Goal: Find specific page/section: Find specific page/section

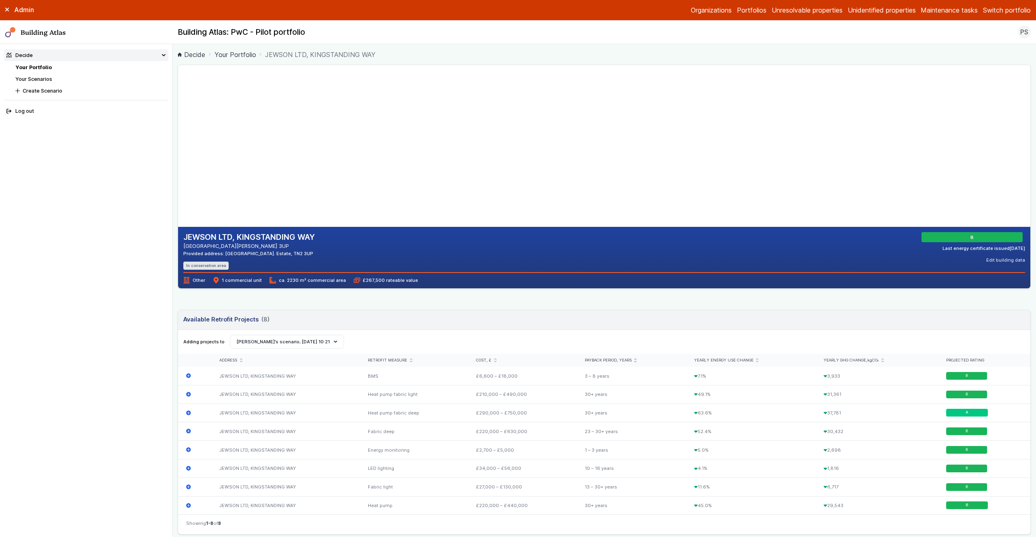
click at [44, 67] on link "Your Portfolio" at bounding box center [33, 67] width 36 height 6
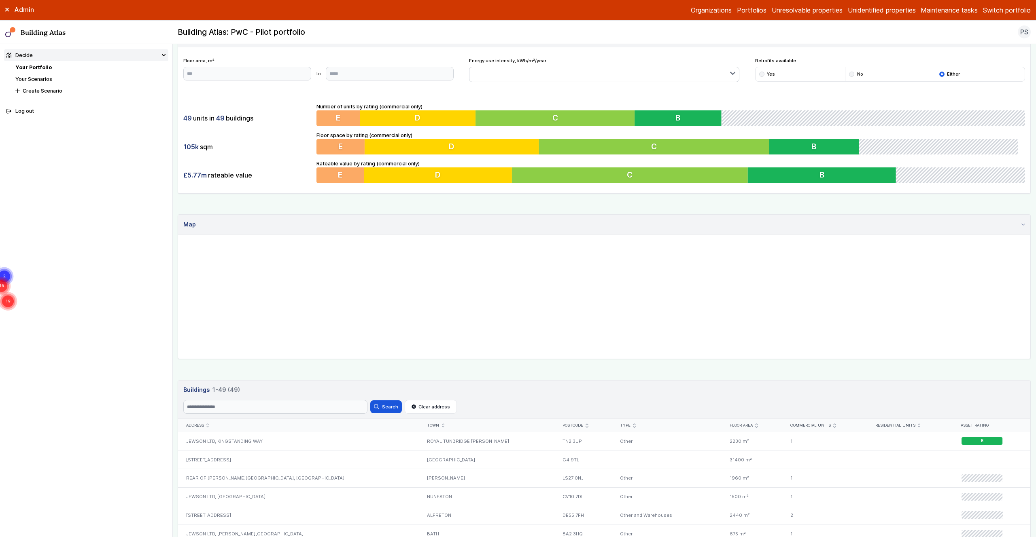
scroll to position [46, 0]
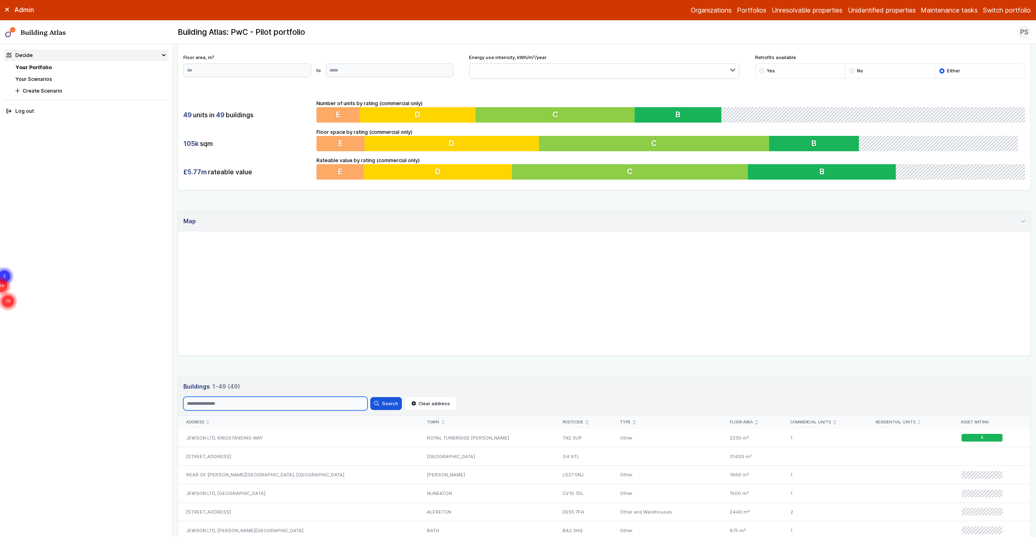
click at [210, 406] on input "Search" at bounding box center [275, 404] width 184 height 14
type input "****"
click at [370, 397] on button "Search" at bounding box center [386, 403] width 32 height 13
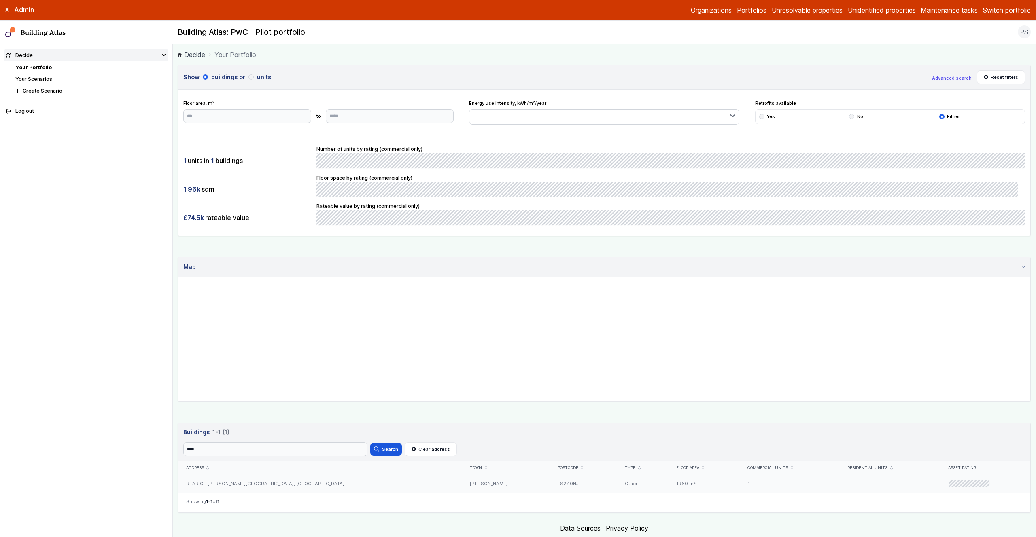
click at [241, 486] on div "REAR OF [PERSON_NAME][GEOGRAPHIC_DATA], [GEOGRAPHIC_DATA]" at bounding box center [320, 483] width 284 height 18
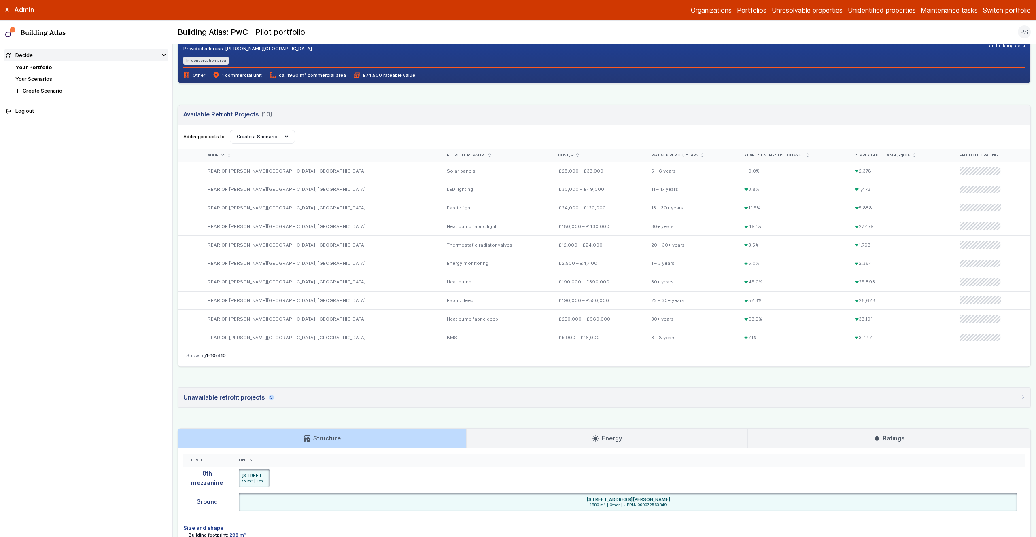
scroll to position [301, 0]
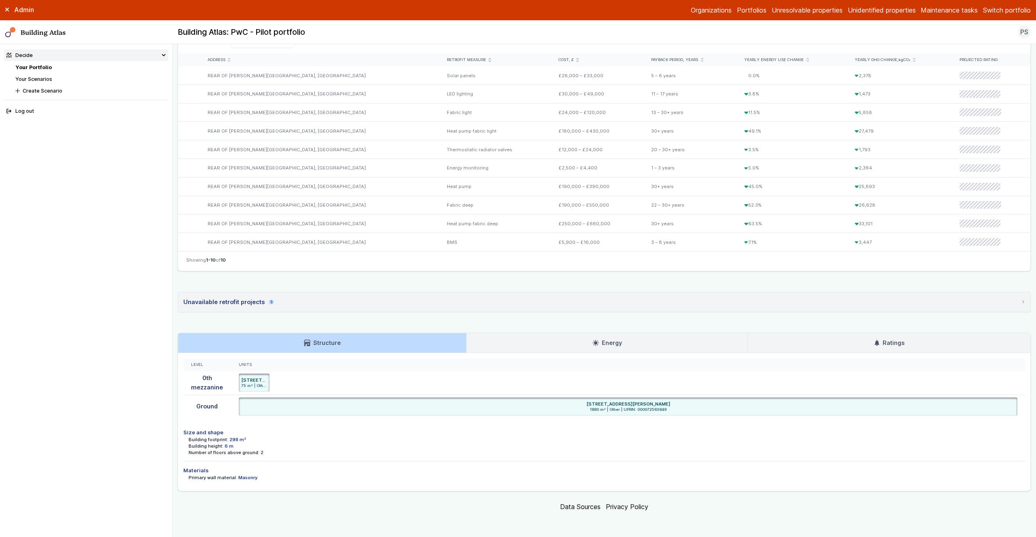
click at [313, 298] on summary "Unavailable retrofit projects 3" at bounding box center [604, 301] width 852 height 19
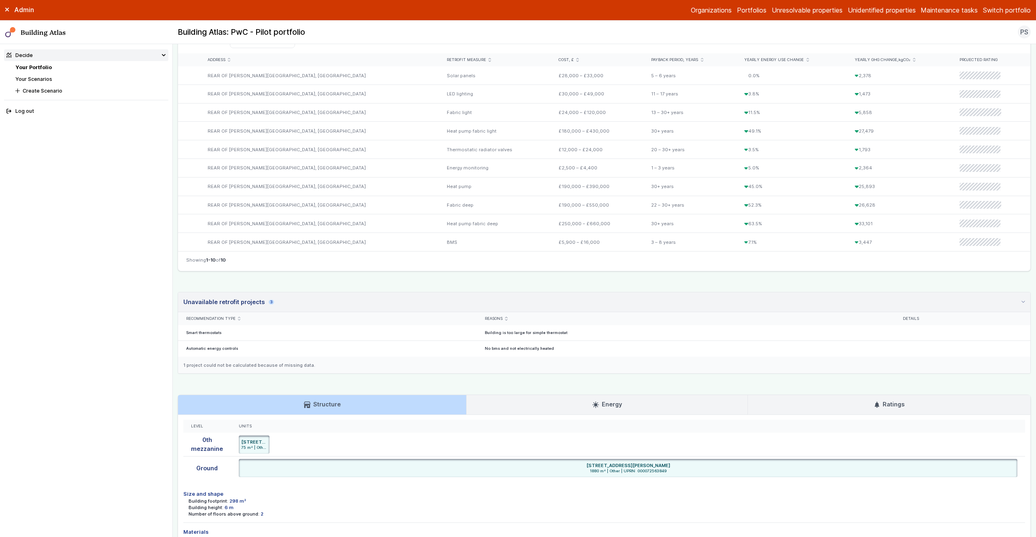
click at [494, 300] on summary "Unavailable retrofit projects 3" at bounding box center [604, 302] width 852 height 20
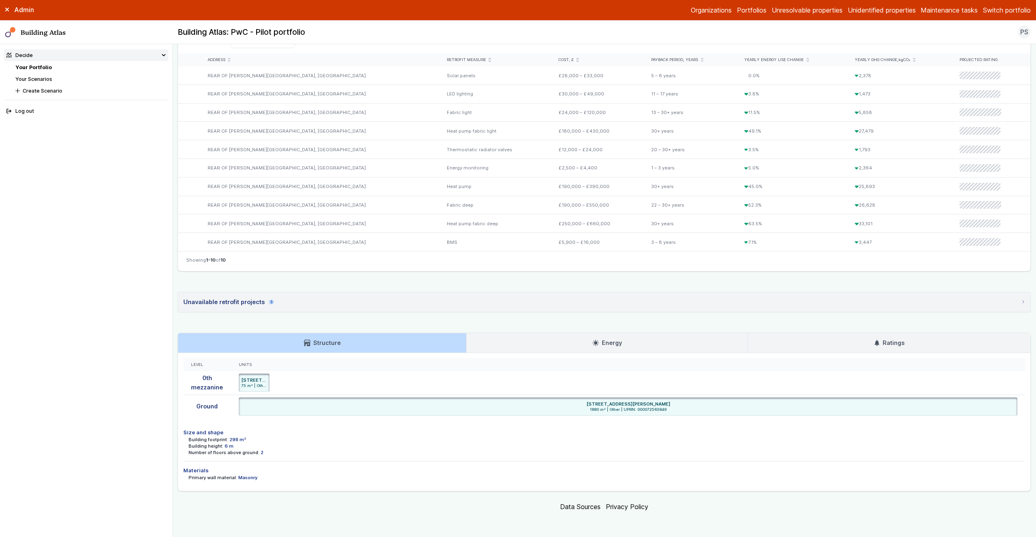
click at [175, 328] on main "Decide Your Portfolio REAR OF [PERSON_NAME][GEOGRAPHIC_DATA], [GEOGRAPHIC_DATA]…" at bounding box center [604, 290] width 863 height 493
click at [648, 410] on span "1880 m² | Other | UPRN: 000072563849" at bounding box center [627, 409] width 773 height 5
drag, startPoint x: 648, startPoint y: 410, endPoint x: 648, endPoint y: 416, distance: 5.7
click at [648, 410] on span "1880 m² | Other | UPRN: 000072563849" at bounding box center [627, 409] width 773 height 5
copy span "000072563849"
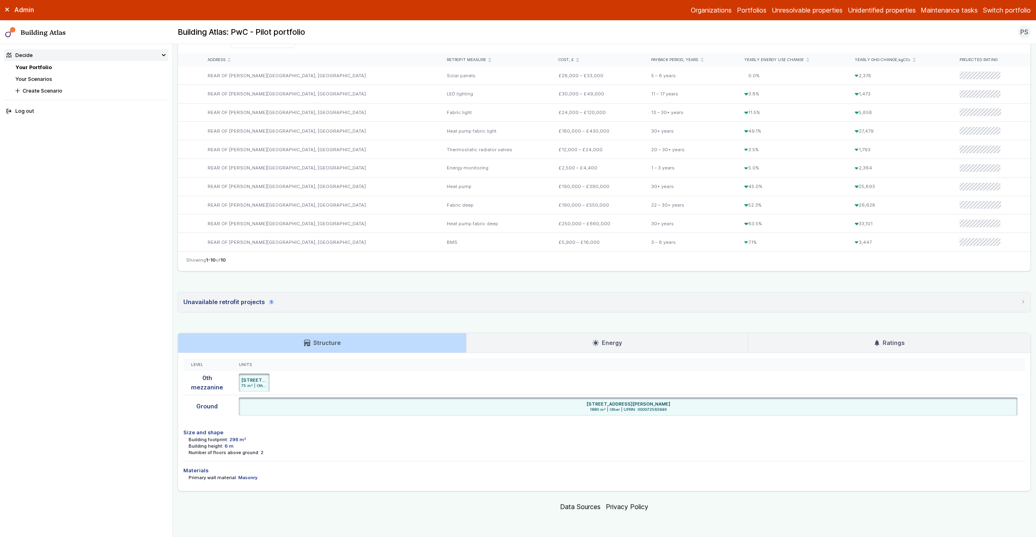
click at [656, 337] on link "Energy" at bounding box center [606, 342] width 281 height 19
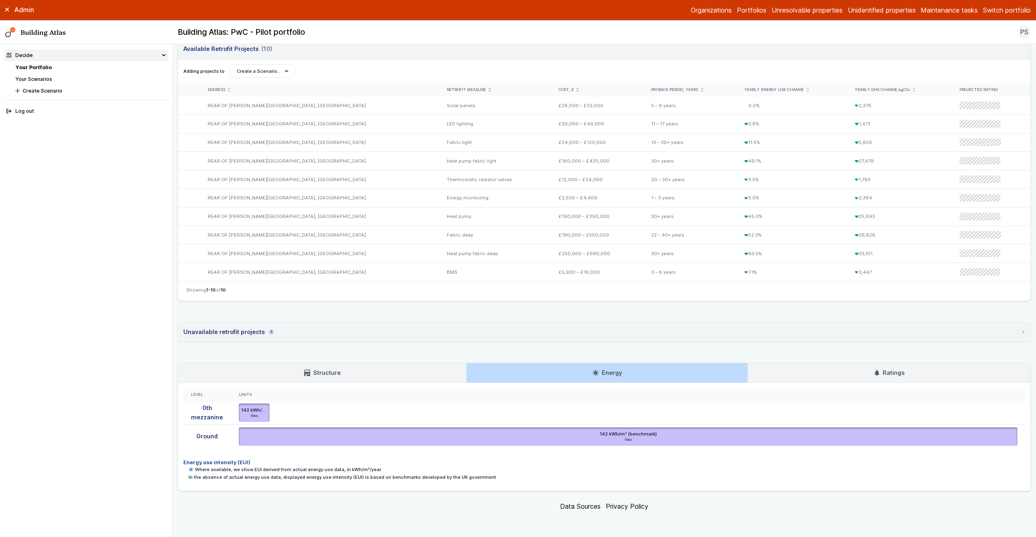
click at [828, 380] on link "Ratings" at bounding box center [889, 372] width 282 height 19
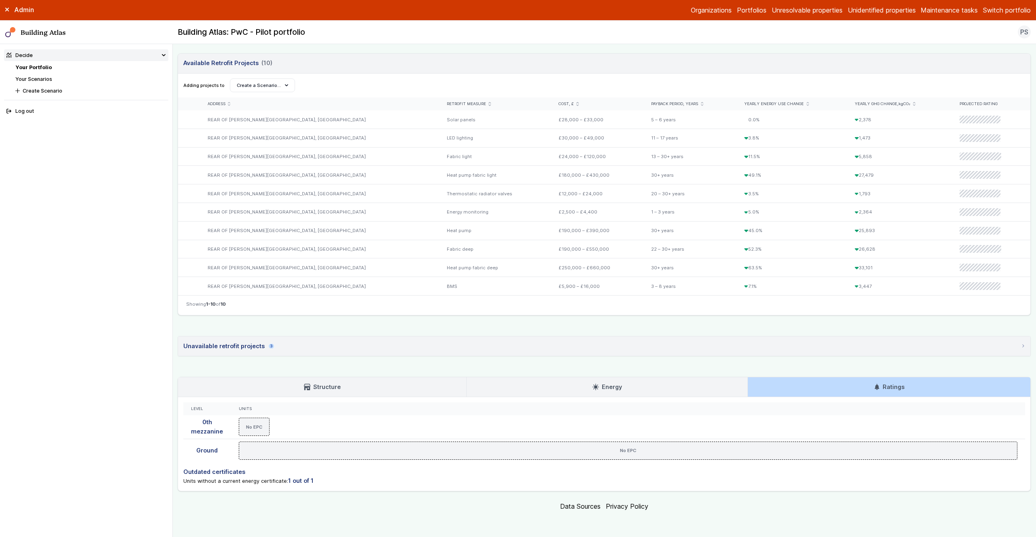
scroll to position [256, 0]
click at [258, 388] on link "Structure" at bounding box center [322, 387] width 288 height 19
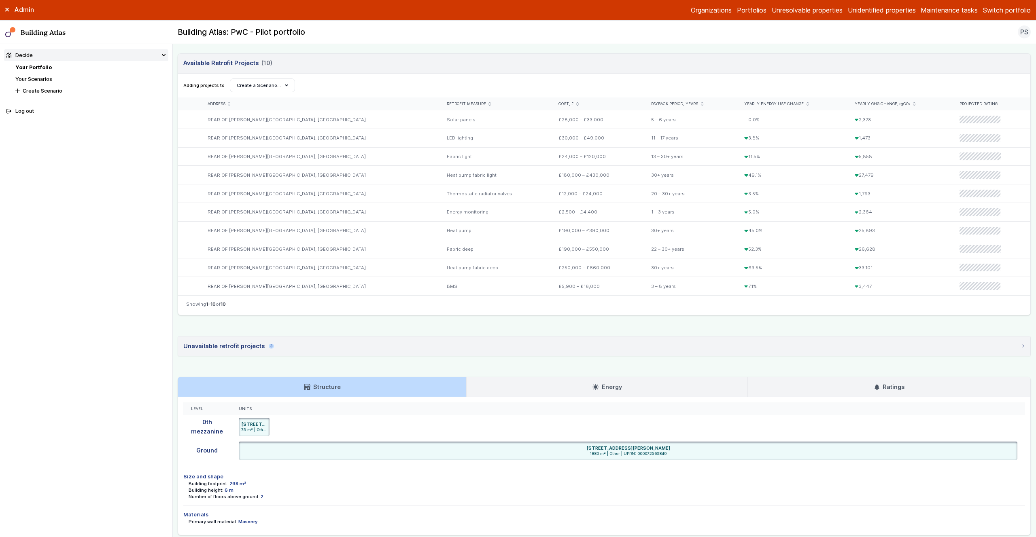
click at [176, 326] on main "Decide Your Portfolio REAR OF [PERSON_NAME][GEOGRAPHIC_DATA], [GEOGRAPHIC_DATA]…" at bounding box center [604, 290] width 863 height 493
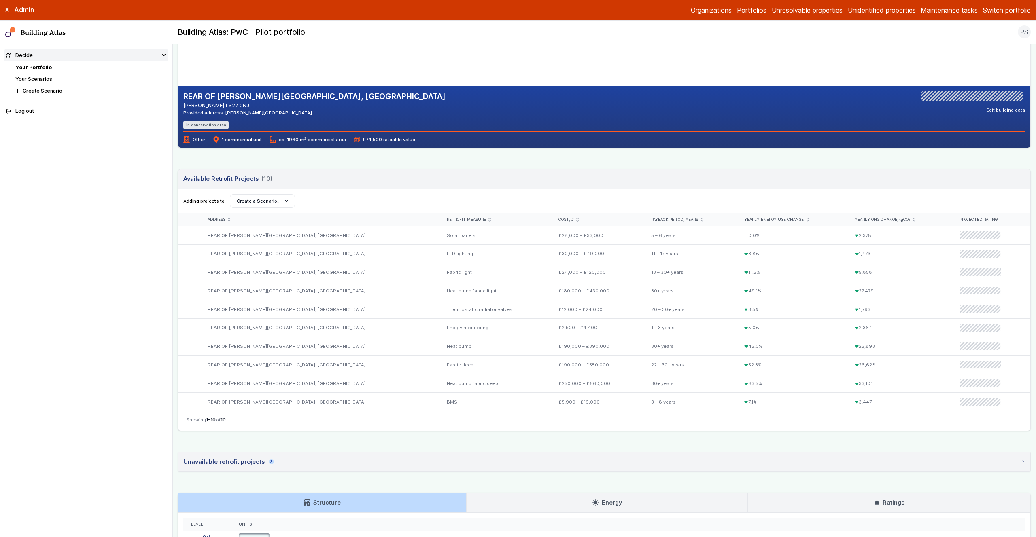
scroll to position [0, 0]
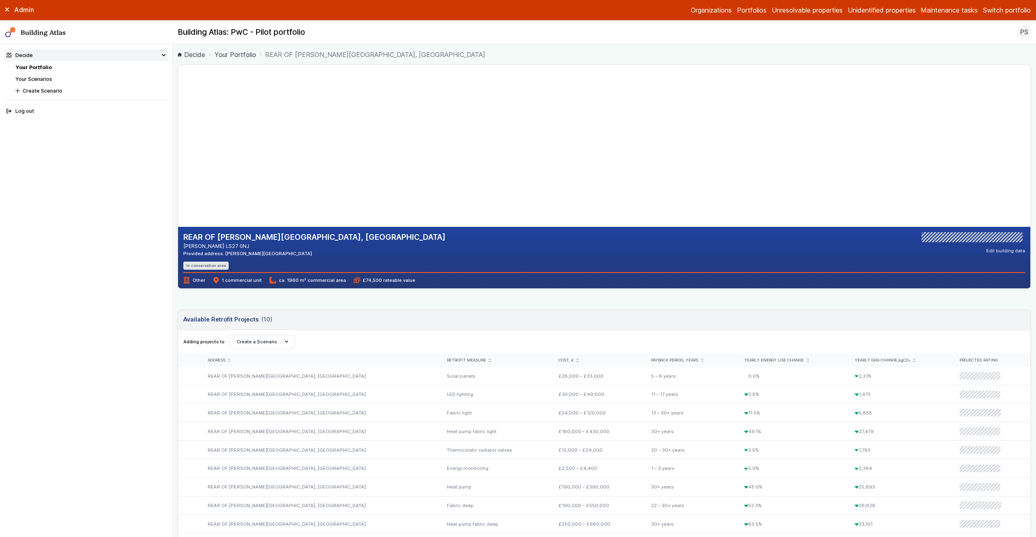
click at [40, 67] on link "Your Portfolio" at bounding box center [33, 67] width 36 height 6
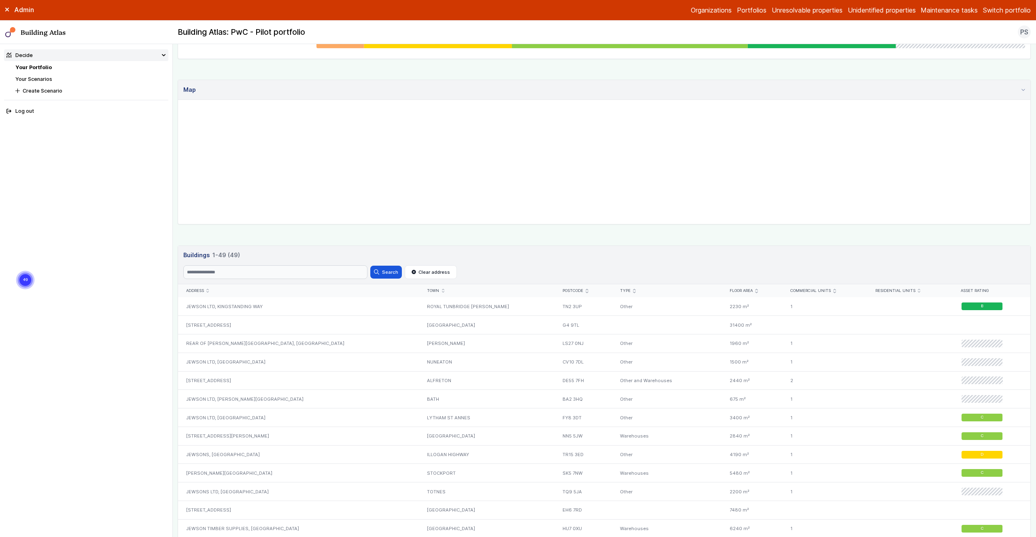
scroll to position [176, 0]
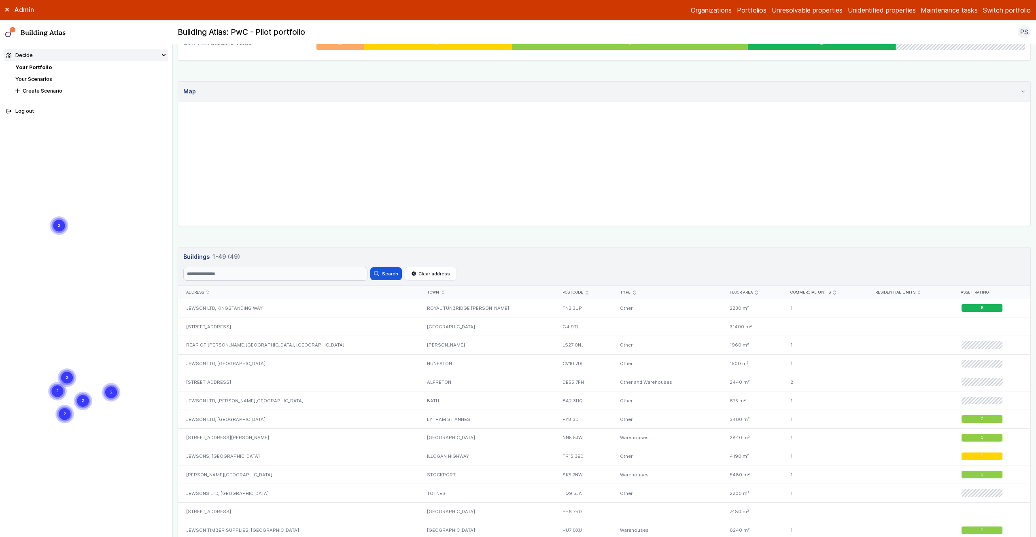
drag, startPoint x: 686, startPoint y: 199, endPoint x: 681, endPoint y: 155, distance: 43.9
click at [178, 102] on gmp-map "2 2 2 2 2 2 3 2 3" at bounding box center [178, 102] width 0 height 0
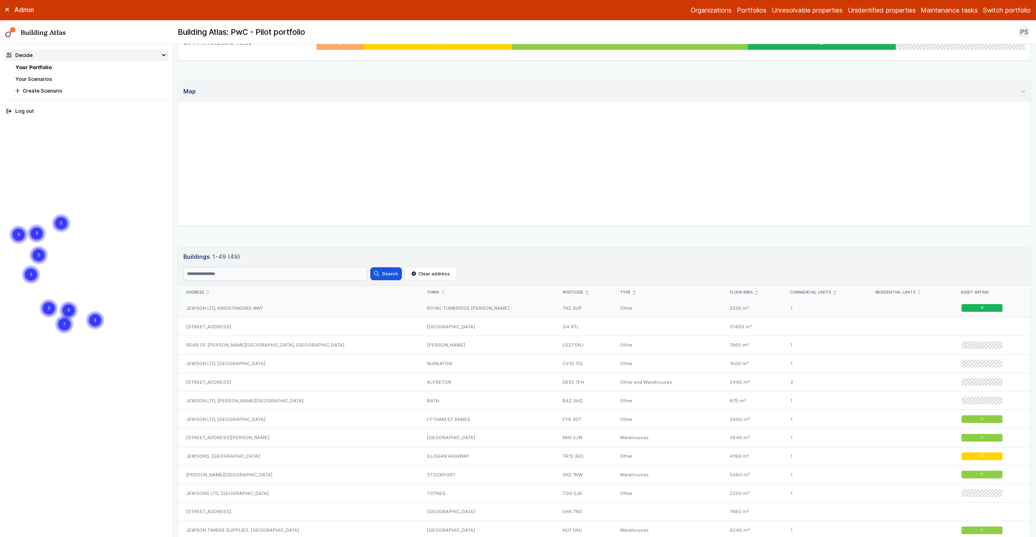
click at [247, 307] on div "JEWSON LTD, KINGSTANDING WAY" at bounding box center [298, 308] width 241 height 18
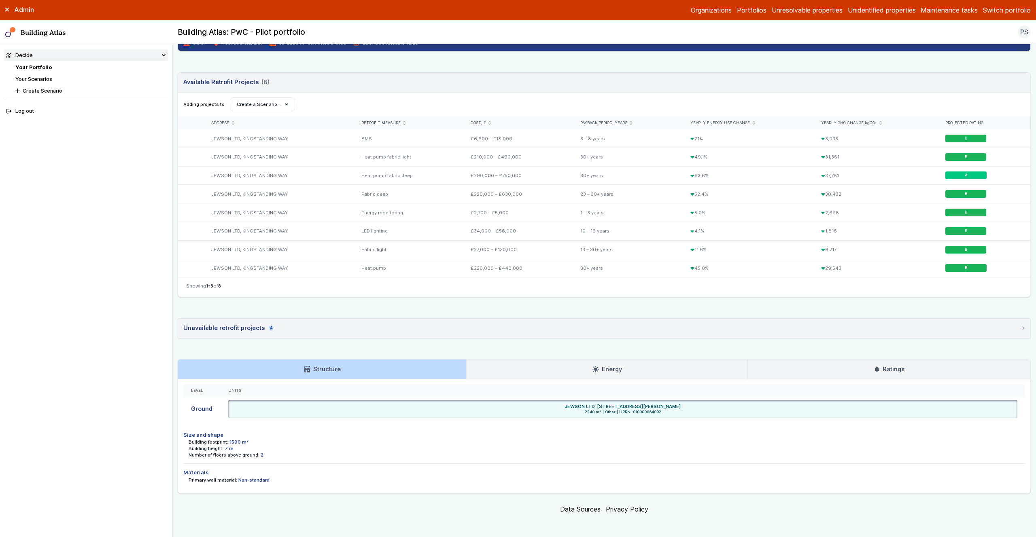
scroll to position [240, 0]
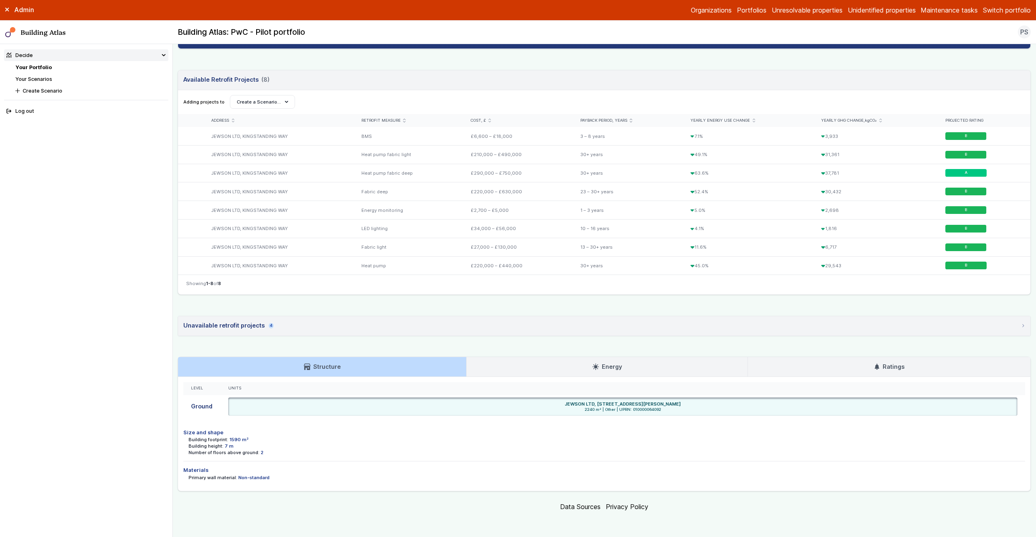
click at [828, 360] on link "Ratings" at bounding box center [889, 366] width 282 height 19
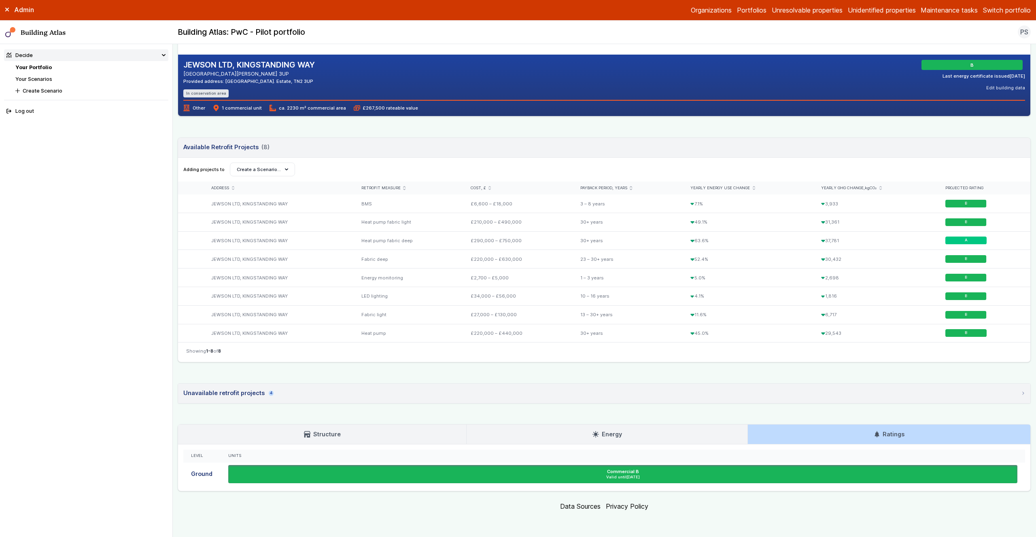
click at [557, 427] on link "Energy" at bounding box center [606, 434] width 281 height 19
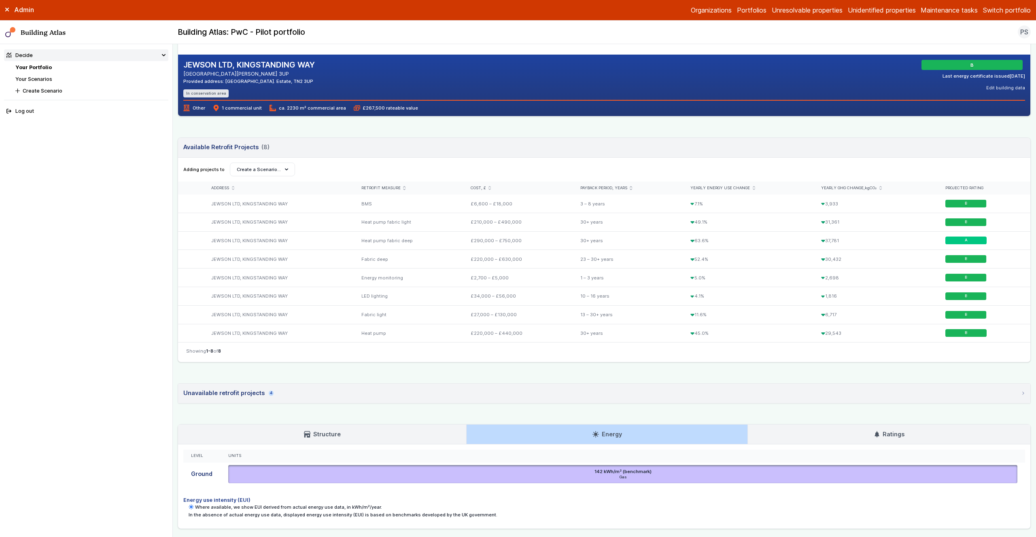
click at [445, 431] on link "Structure" at bounding box center [322, 434] width 288 height 19
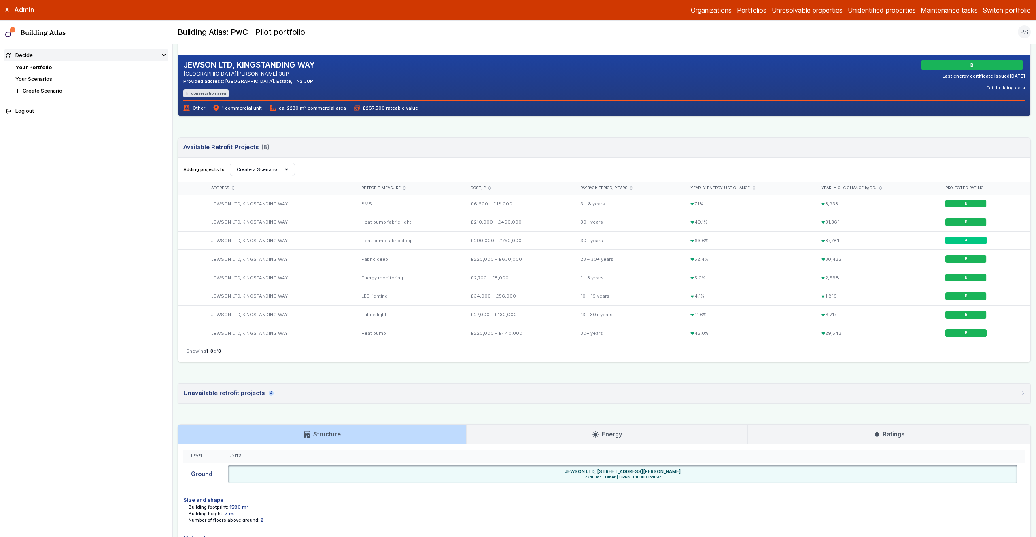
click at [175, 381] on main "Decide Your Portfolio JEWSON LTD, KINGSTANDING WAY JEWSON LTD, KINGSTANDING WAY…" at bounding box center [604, 290] width 863 height 493
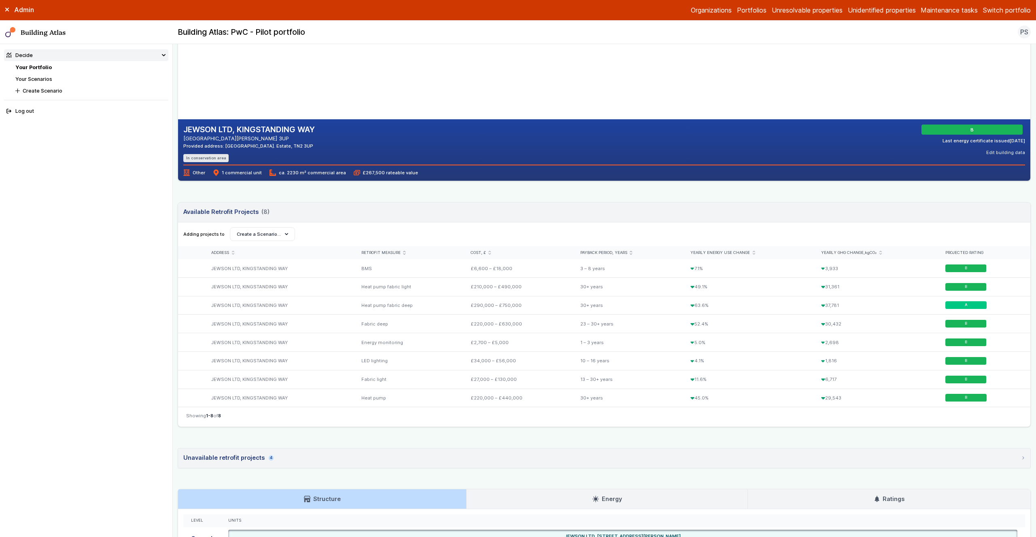
scroll to position [0, 0]
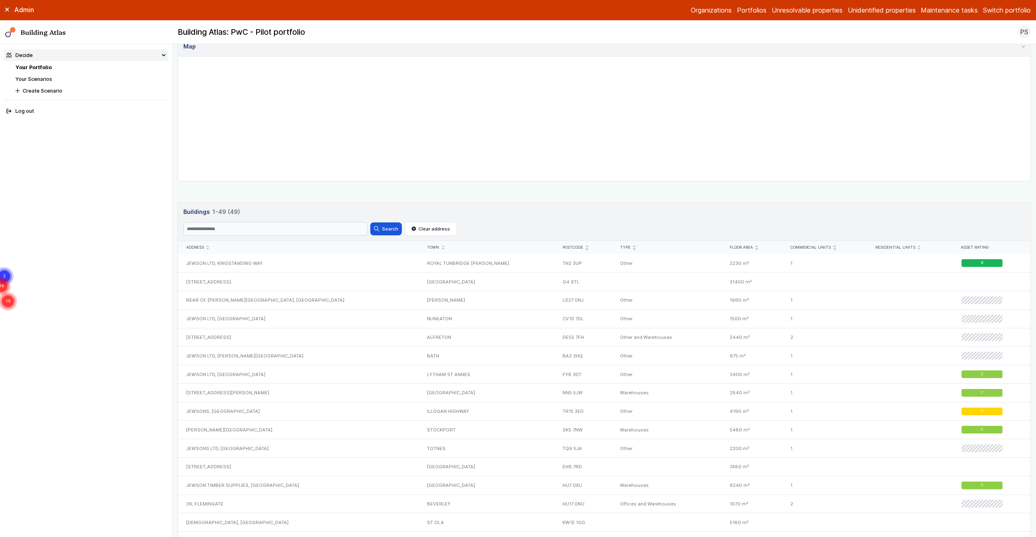
scroll to position [275, 0]
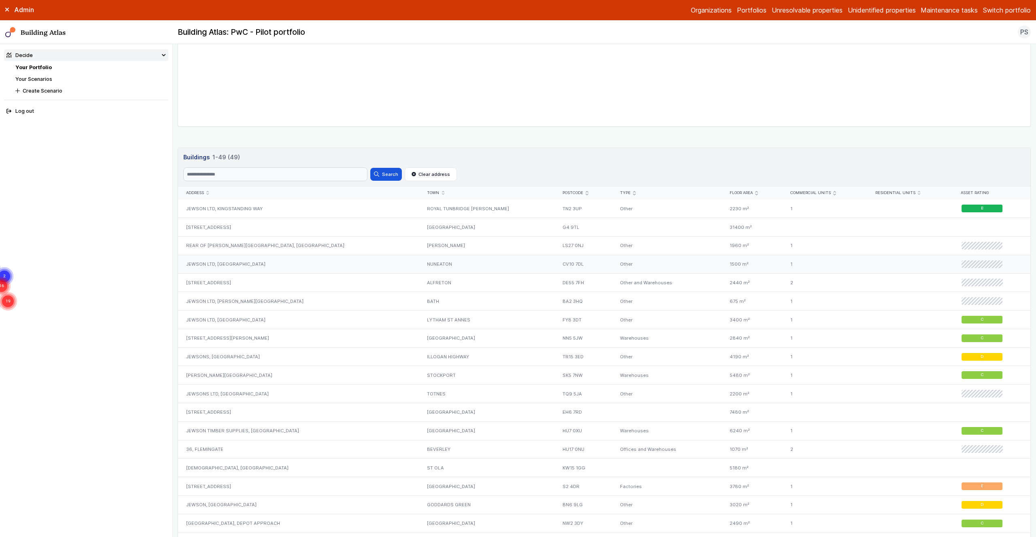
click at [210, 264] on div "JEWSON LTD, [GEOGRAPHIC_DATA]" at bounding box center [298, 264] width 241 height 19
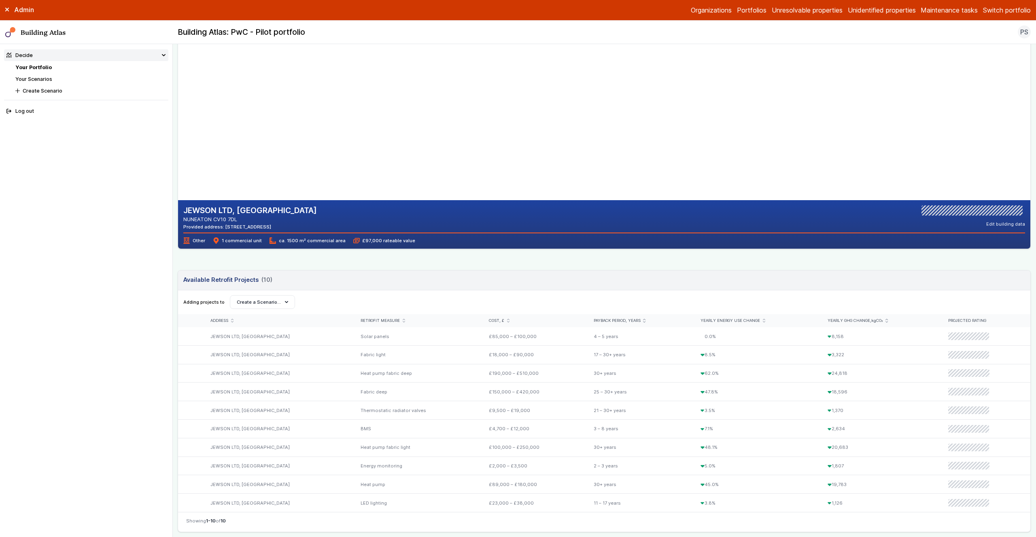
scroll to position [24, 0]
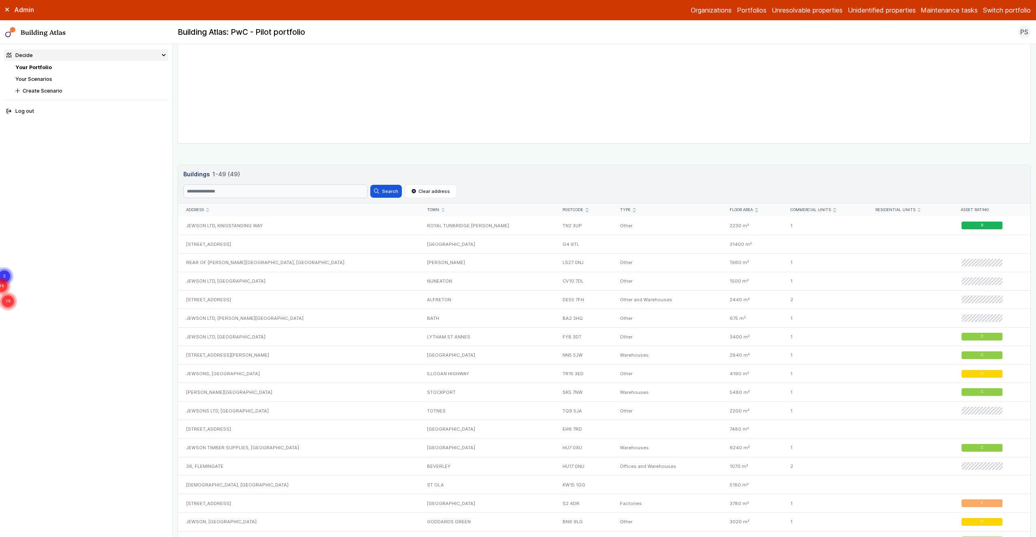
scroll to position [285, 0]
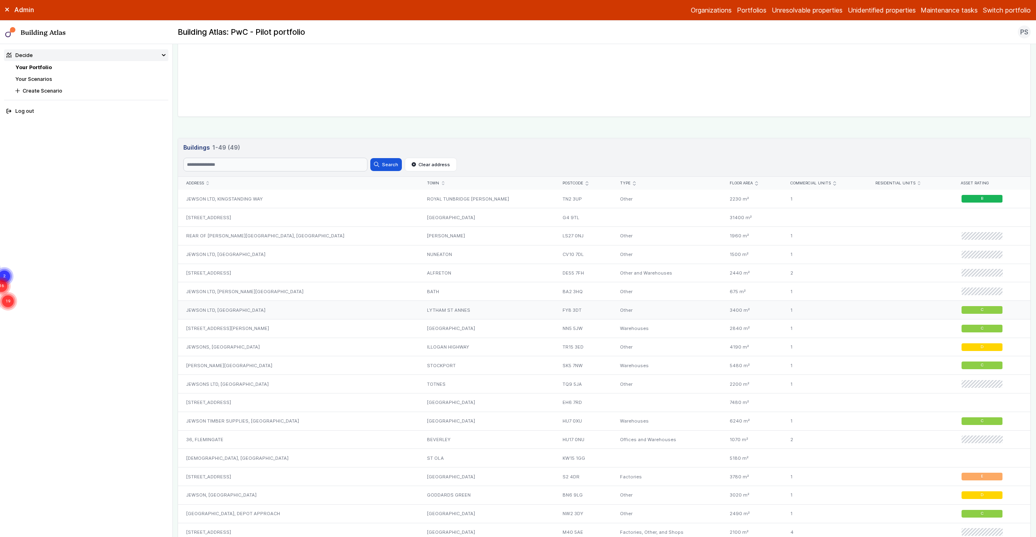
click at [207, 307] on div "JEWSON LTD, [GEOGRAPHIC_DATA]" at bounding box center [298, 310] width 241 height 19
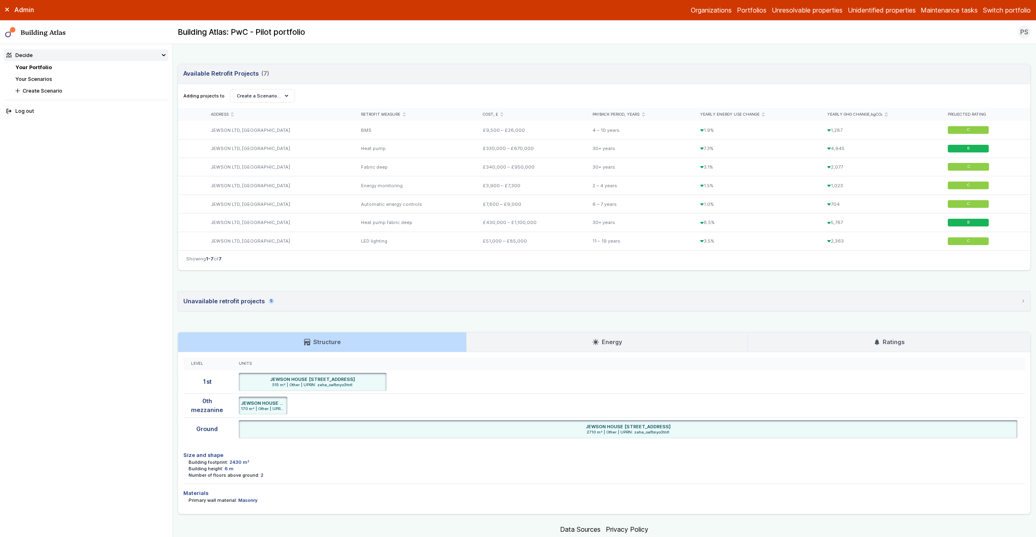
scroll to position [269, 0]
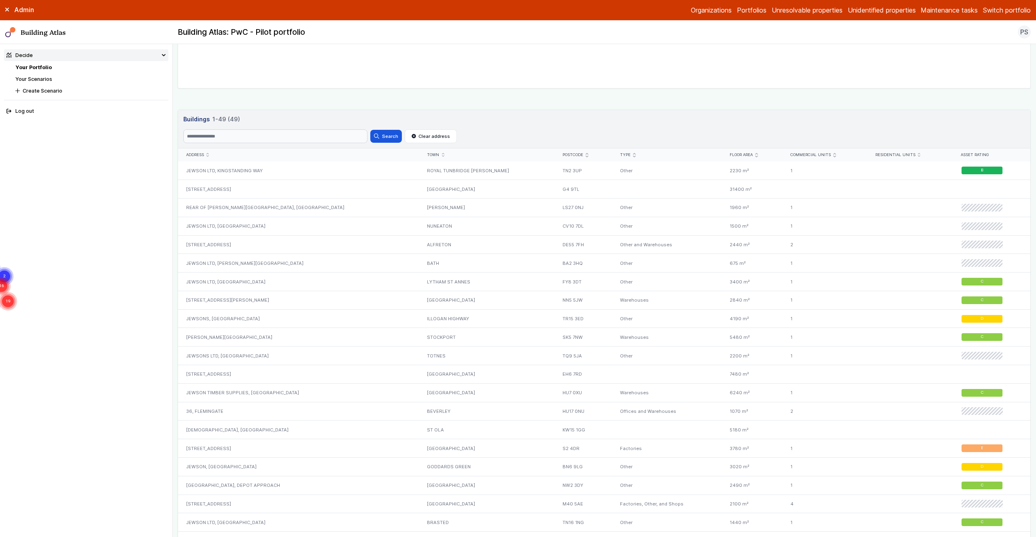
scroll to position [356, 0]
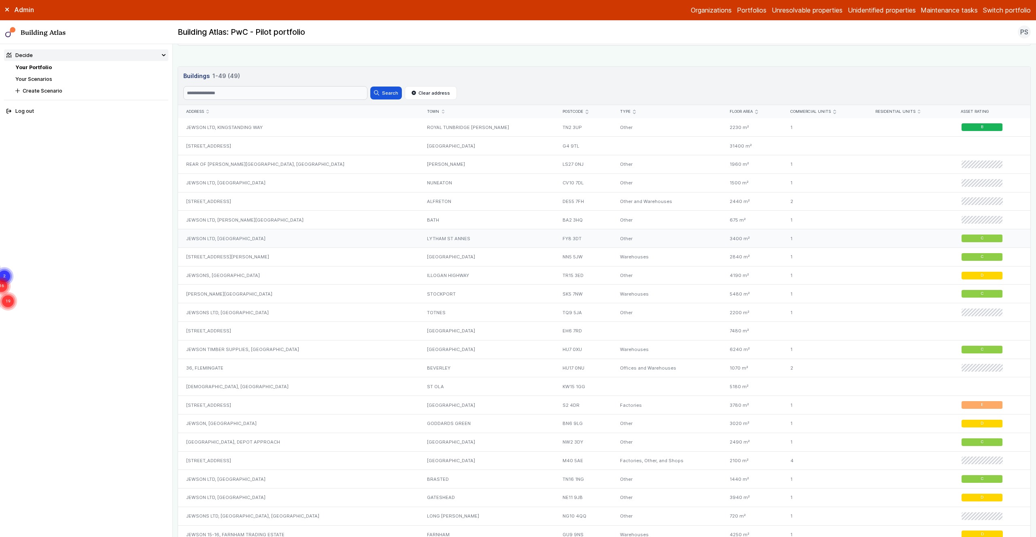
click at [229, 237] on div "JEWSON LTD, [GEOGRAPHIC_DATA]" at bounding box center [298, 238] width 241 height 19
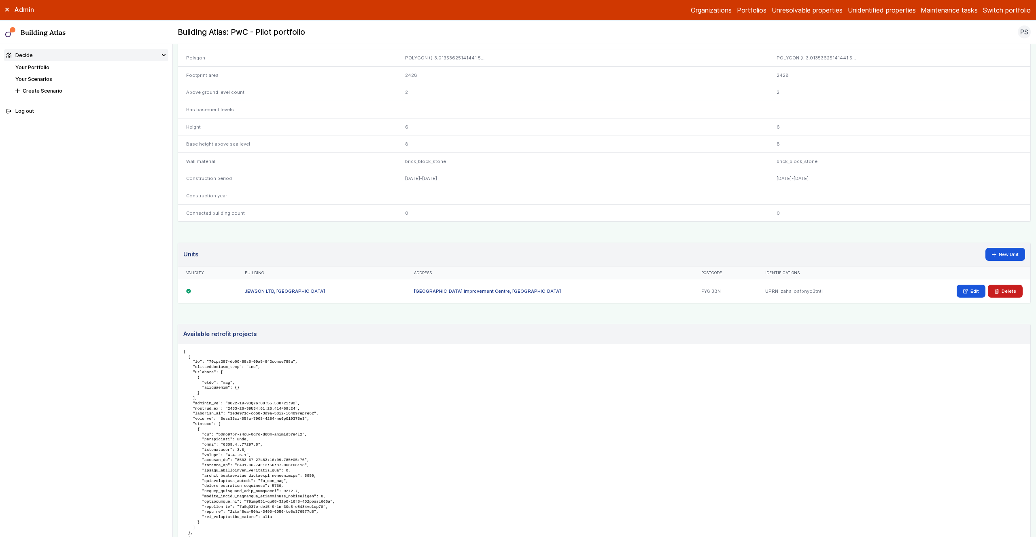
scroll to position [318, 0]
click at [297, 288] on link "JEWSON LTD, [GEOGRAPHIC_DATA]" at bounding box center [285, 289] width 80 height 6
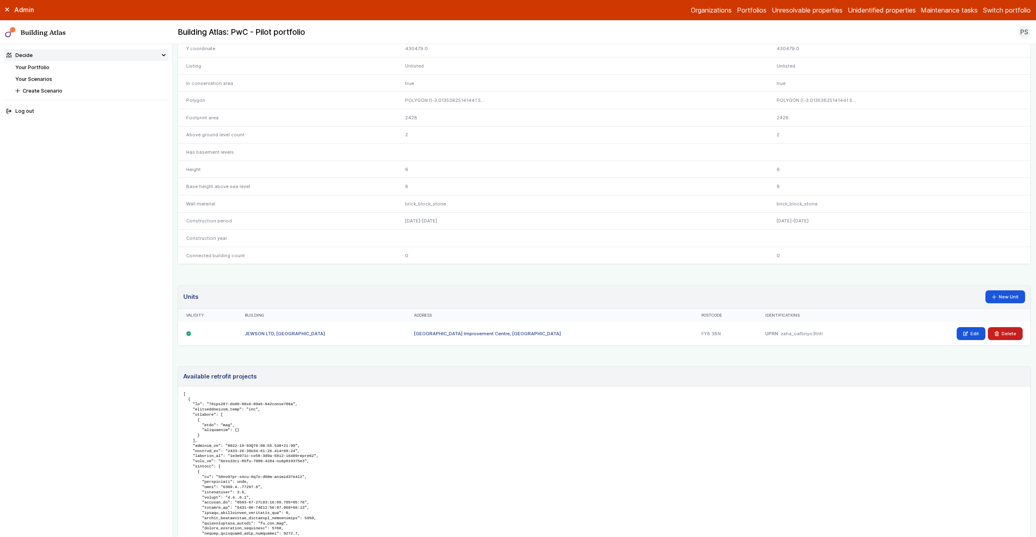
scroll to position [386, 0]
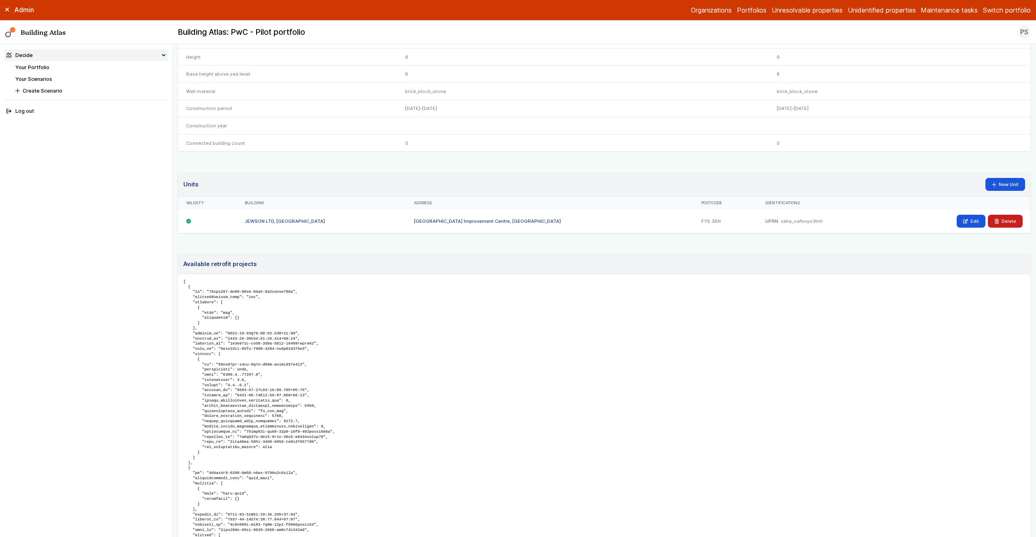
click at [466, 221] on link "[GEOGRAPHIC_DATA] Improvement Centre, [GEOGRAPHIC_DATA]" at bounding box center [487, 221] width 147 height 6
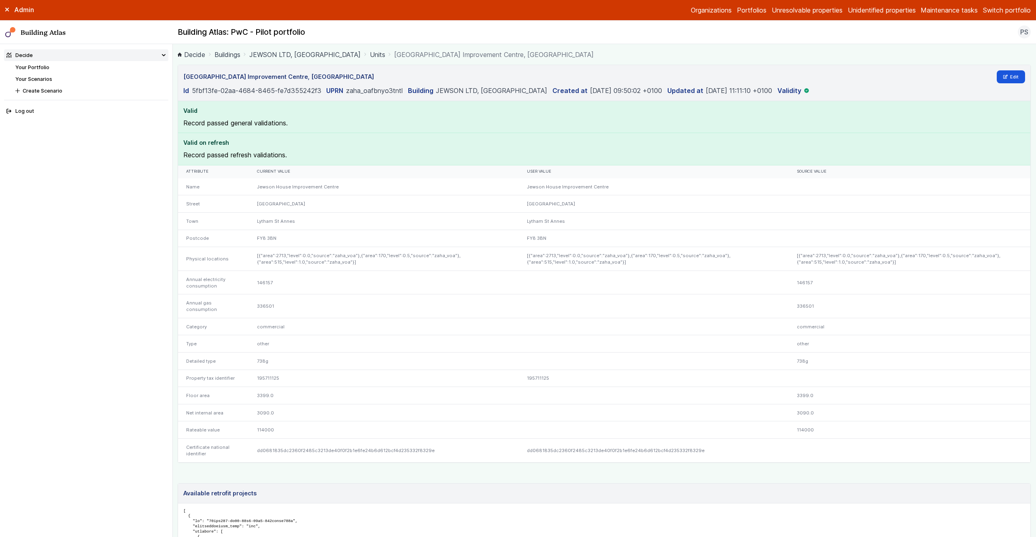
click at [265, 336] on div "other" at bounding box center [384, 343] width 270 height 17
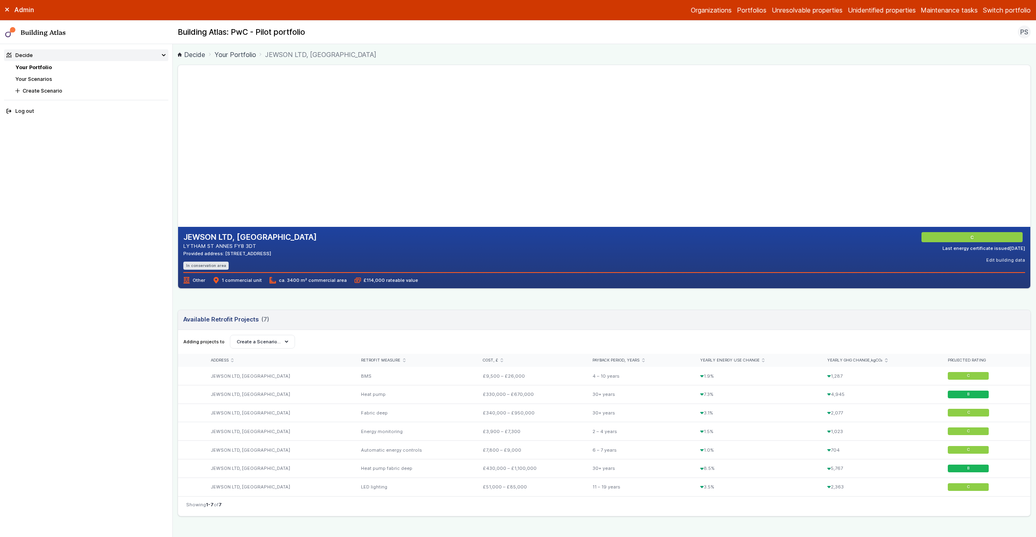
click at [178, 203] on gmp-map-3d at bounding box center [178, 146] width 0 height 162
drag, startPoint x: 464, startPoint y: 152, endPoint x: 407, endPoint y: 125, distance: 64.1
click at [178, 125] on gmp-map-3d at bounding box center [178, 146] width 0 height 162
drag, startPoint x: 1018, startPoint y: 208, endPoint x: 919, endPoint y: 222, distance: 100.2
click at [178, 222] on gmp-map at bounding box center [178, 146] width 0 height 162
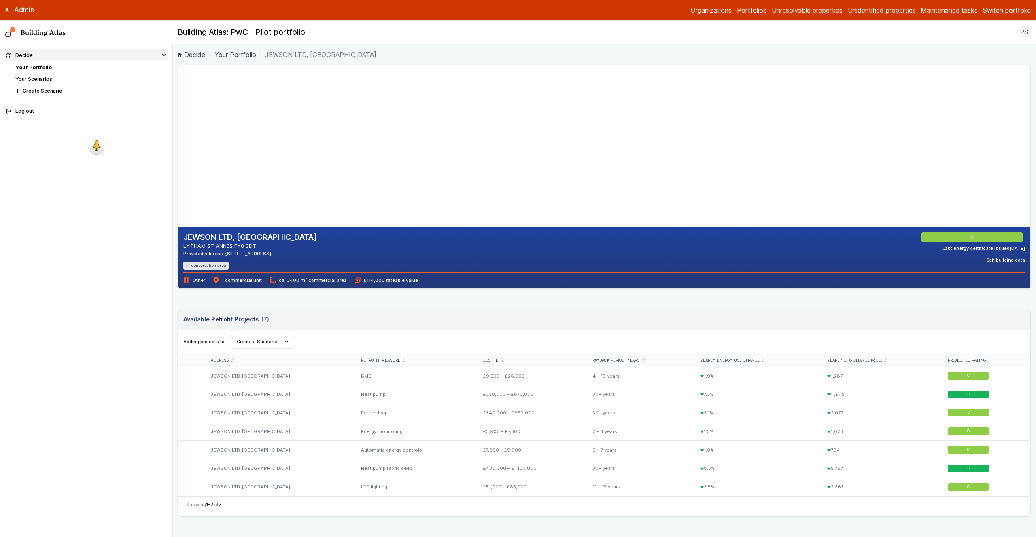
drag, startPoint x: 795, startPoint y: 173, endPoint x: 981, endPoint y: 159, distance: 186.6
click at [178, 165] on gmp-map at bounding box center [178, 146] width 0 height 162
click at [178, 176] on gmp-map at bounding box center [178, 146] width 0 height 162
drag, startPoint x: 908, startPoint y: 132, endPoint x: 841, endPoint y: 127, distance: 67.0
click at [178, 127] on gmp-map at bounding box center [178, 146] width 0 height 162
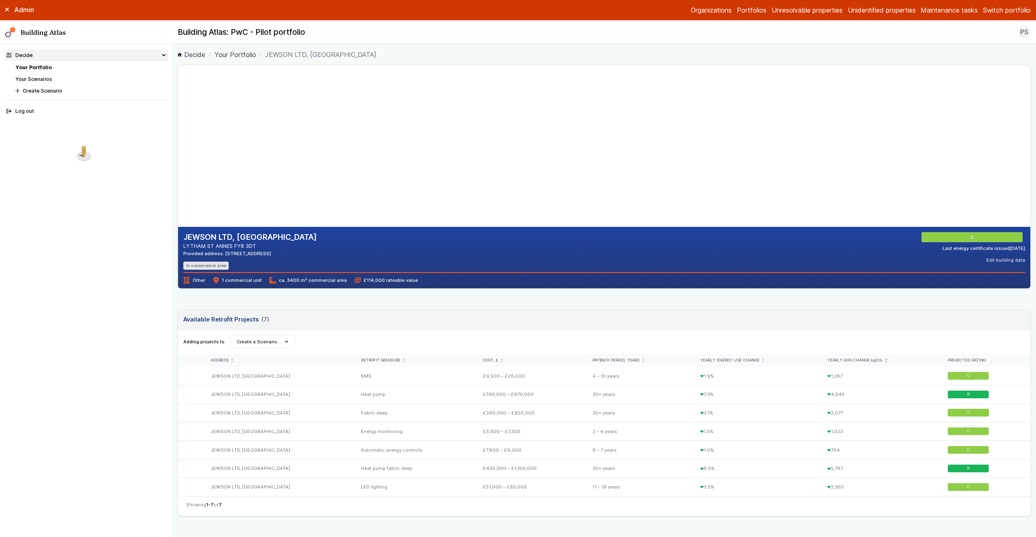
click at [175, 312] on main "Decide Your Portfolio JEWSON LTD, KILNHOUSE LANE JEWSON LTD, KILNHOUSE LANE LYT…" at bounding box center [604, 290] width 863 height 493
